Goal: Task Accomplishment & Management: Use online tool/utility

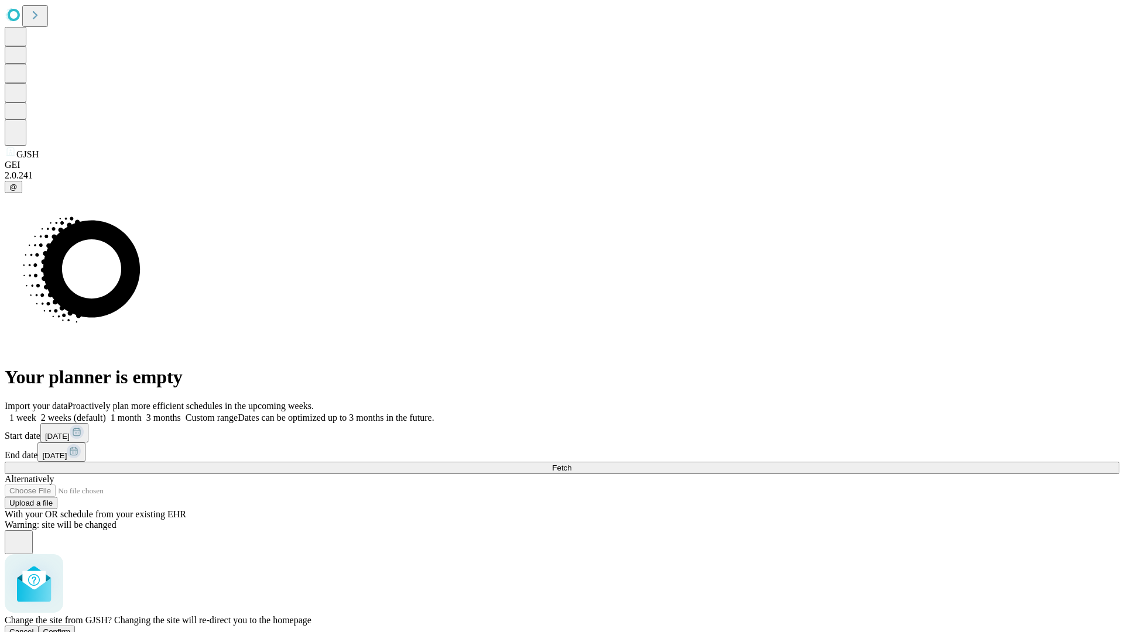
click at [71, 628] on span "Confirm" at bounding box center [57, 632] width 28 height 9
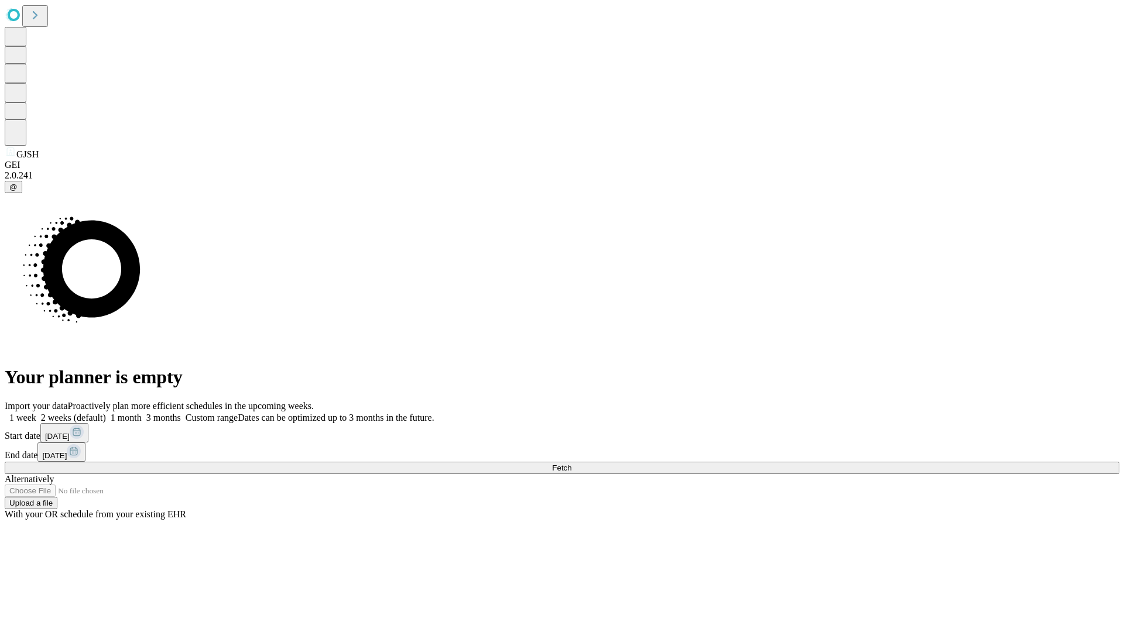
click at [106, 413] on label "2 weeks (default)" at bounding box center [71, 418] width 70 height 10
click at [572, 464] on span "Fetch" at bounding box center [561, 468] width 19 height 9
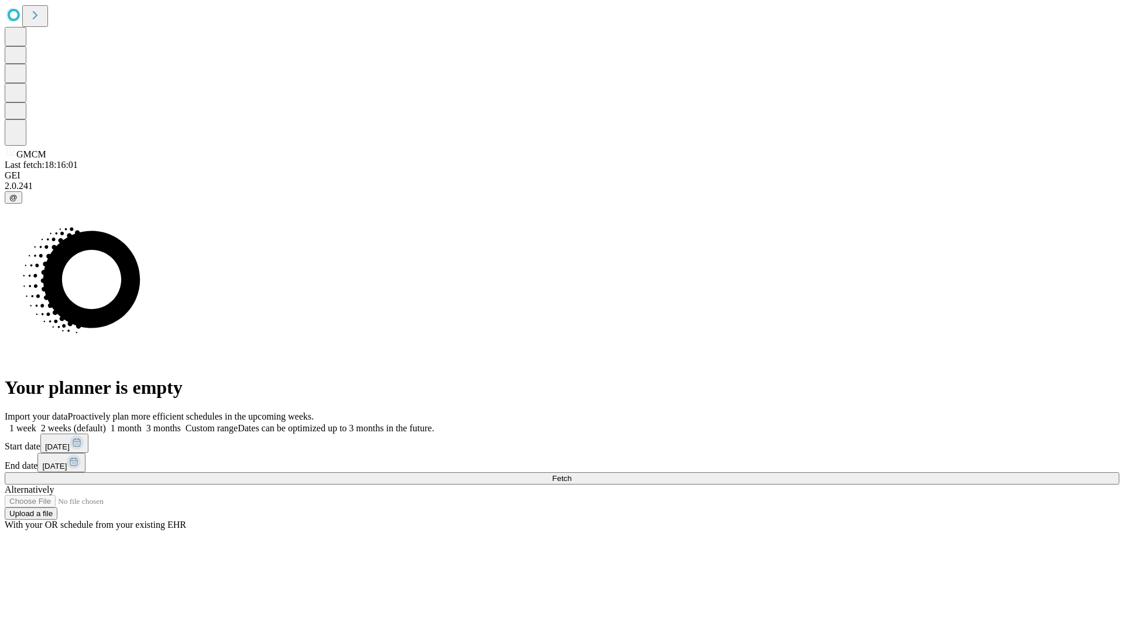
click at [106, 423] on label "2 weeks (default)" at bounding box center [71, 428] width 70 height 10
click at [572, 474] on span "Fetch" at bounding box center [561, 478] width 19 height 9
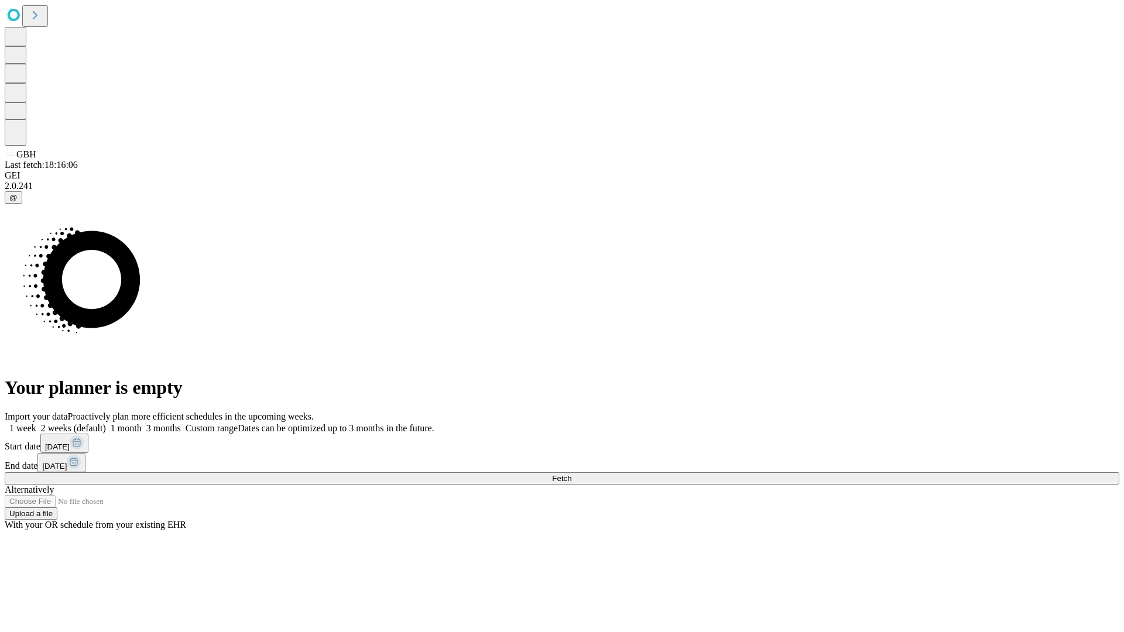
click at [106, 423] on label "2 weeks (default)" at bounding box center [71, 428] width 70 height 10
click at [572, 474] on span "Fetch" at bounding box center [561, 478] width 19 height 9
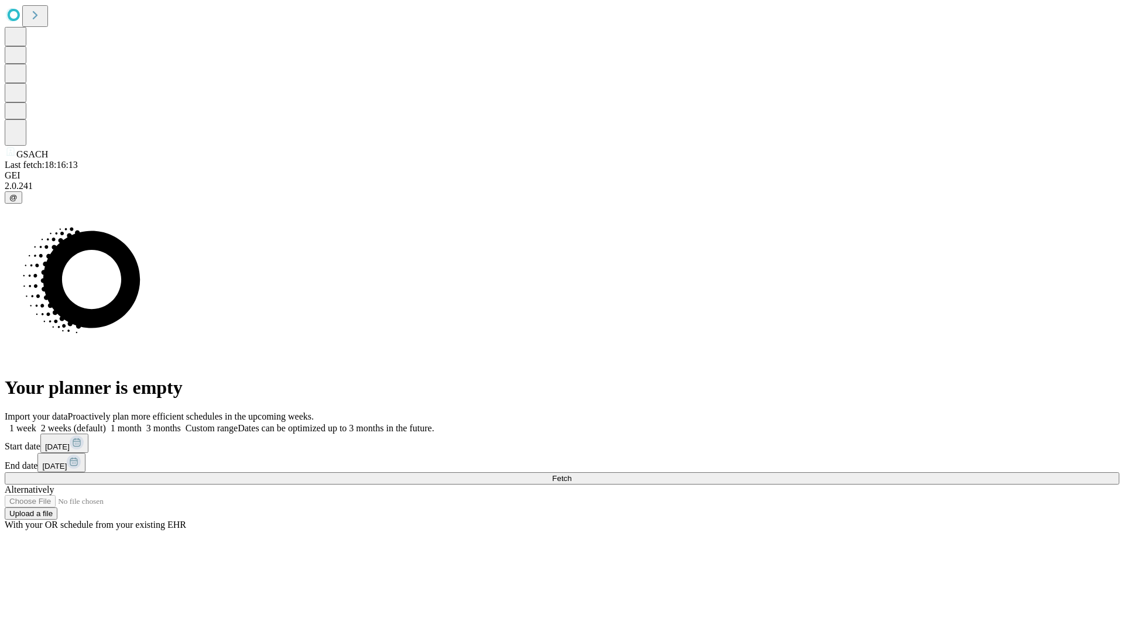
click at [572, 474] on span "Fetch" at bounding box center [561, 478] width 19 height 9
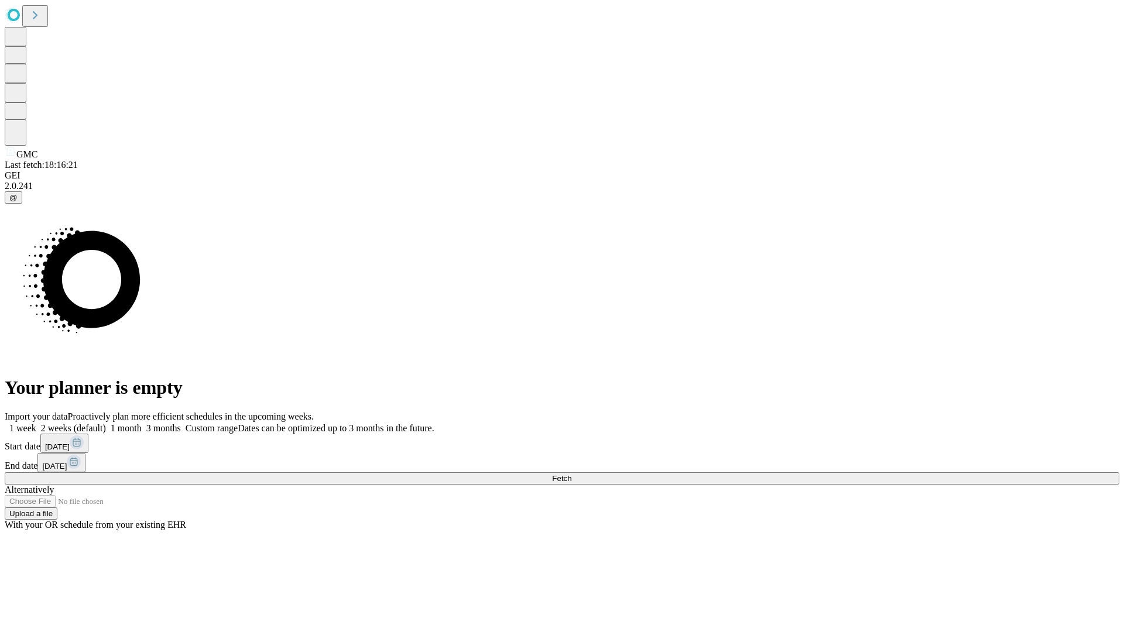
click at [106, 423] on label "2 weeks (default)" at bounding box center [71, 428] width 70 height 10
click at [572, 474] on span "Fetch" at bounding box center [561, 478] width 19 height 9
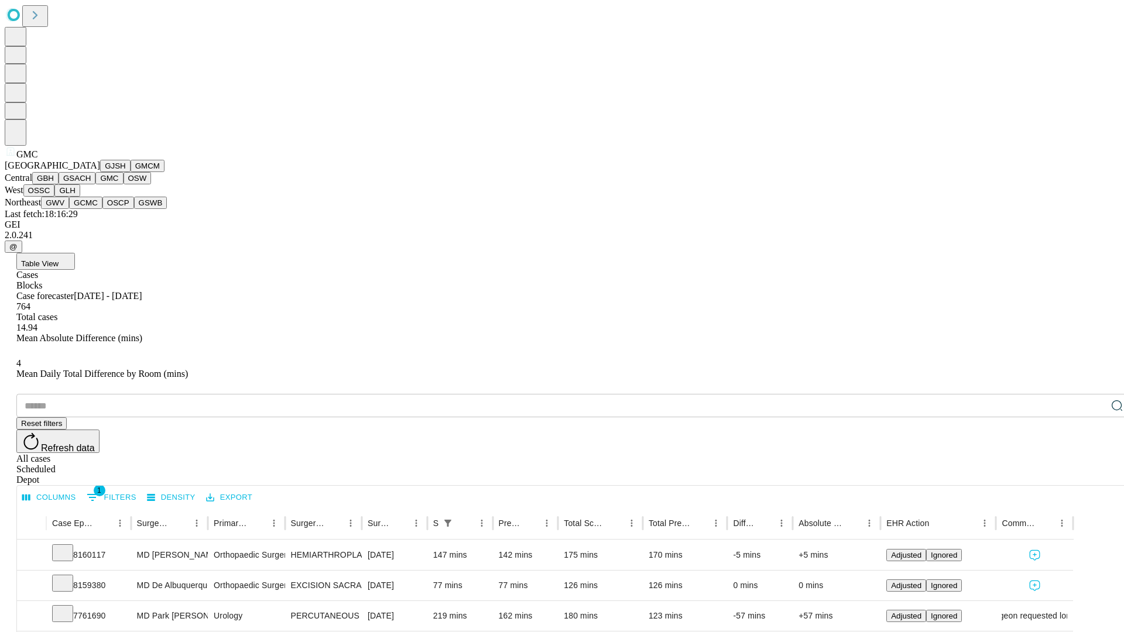
click at [124, 184] on button "OSW" at bounding box center [138, 178] width 28 height 12
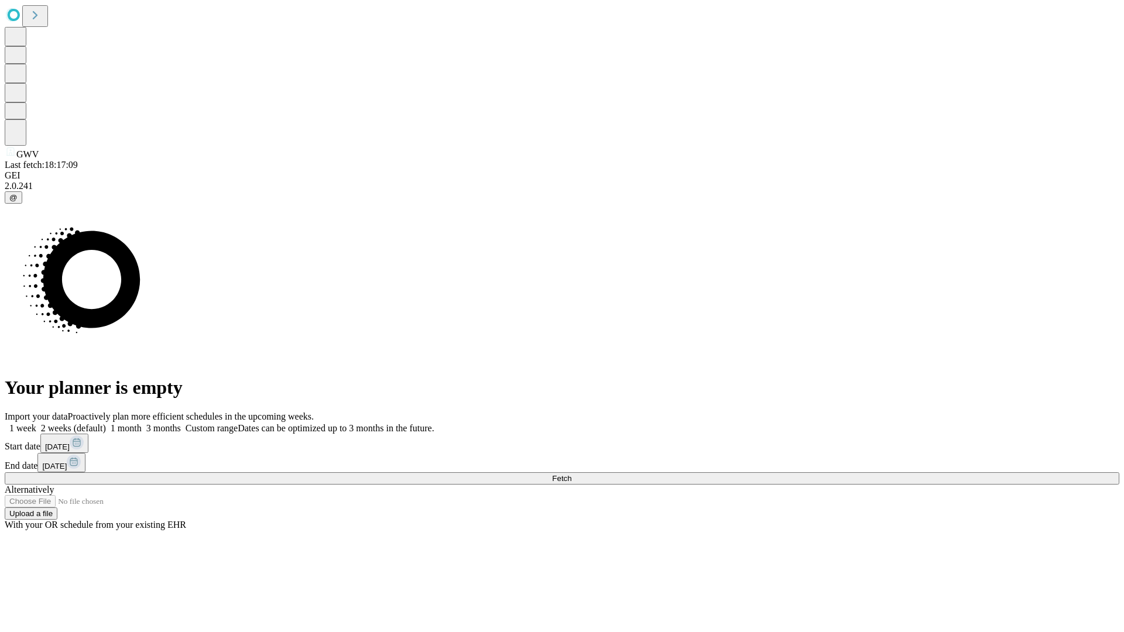
click at [106, 423] on label "2 weeks (default)" at bounding box center [71, 428] width 70 height 10
click at [572, 474] on span "Fetch" at bounding box center [561, 478] width 19 height 9
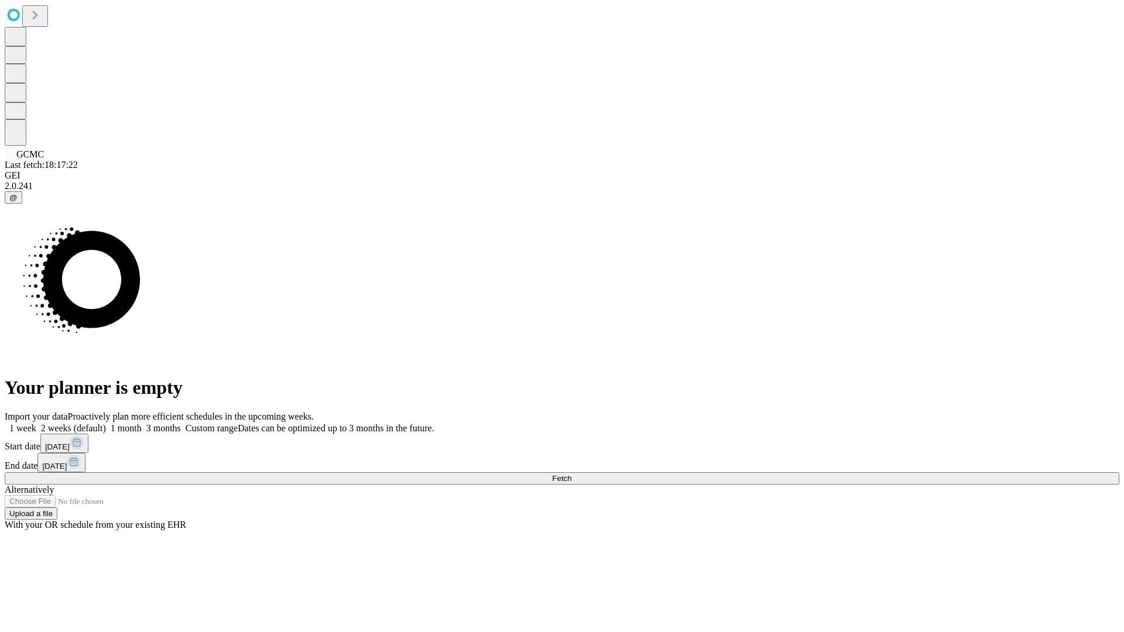
click at [106, 423] on label "2 weeks (default)" at bounding box center [71, 428] width 70 height 10
click at [572, 474] on span "Fetch" at bounding box center [561, 478] width 19 height 9
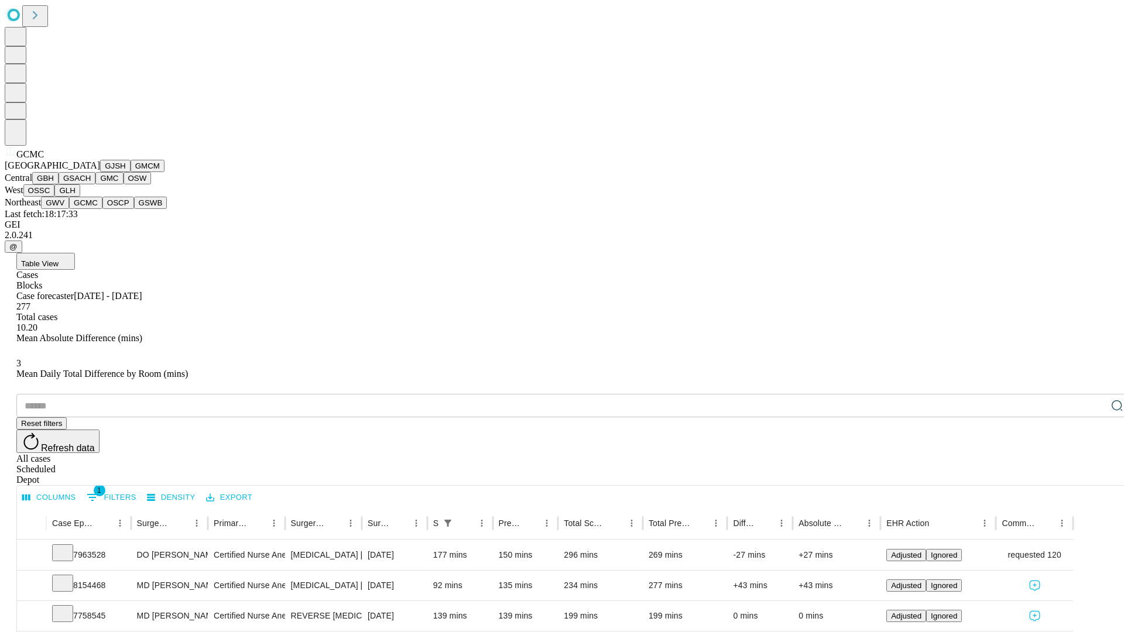
click at [102, 209] on button "OSCP" at bounding box center [118, 203] width 32 height 12
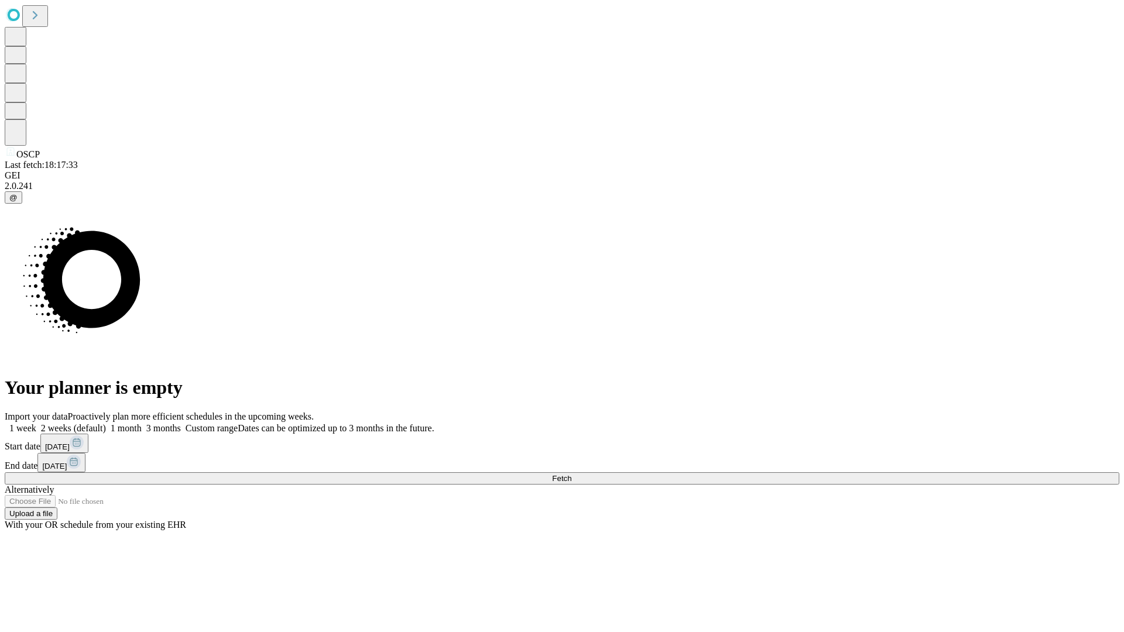
click at [106, 423] on label "2 weeks (default)" at bounding box center [71, 428] width 70 height 10
click at [572, 474] on span "Fetch" at bounding box center [561, 478] width 19 height 9
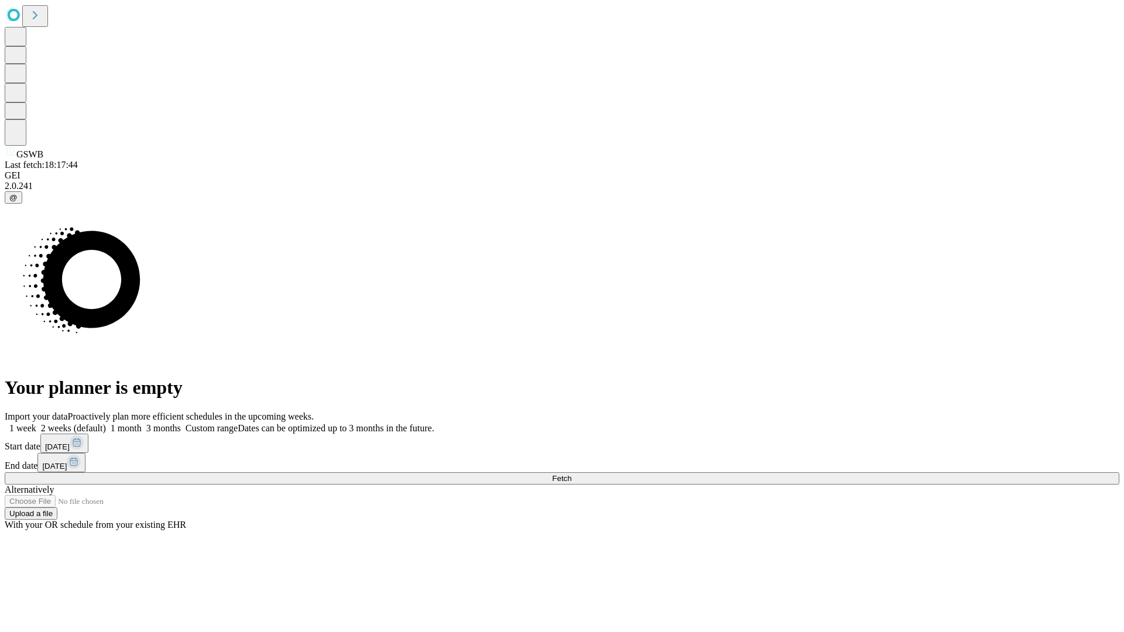
click at [106, 423] on label "2 weeks (default)" at bounding box center [71, 428] width 70 height 10
click at [572, 474] on span "Fetch" at bounding box center [561, 478] width 19 height 9
